Goal: Task Accomplishment & Management: Use online tool/utility

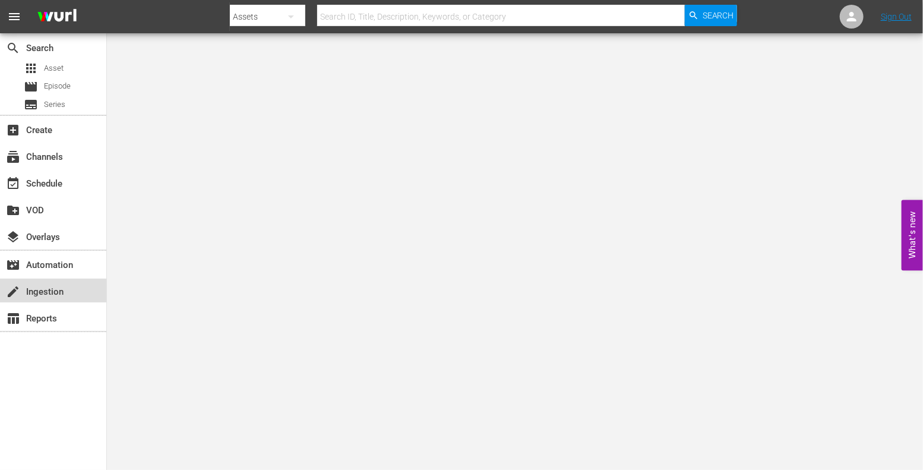
click at [54, 289] on div "create Ingestion" at bounding box center [33, 289] width 67 height 11
